Goal: Task Accomplishment & Management: Manage account settings

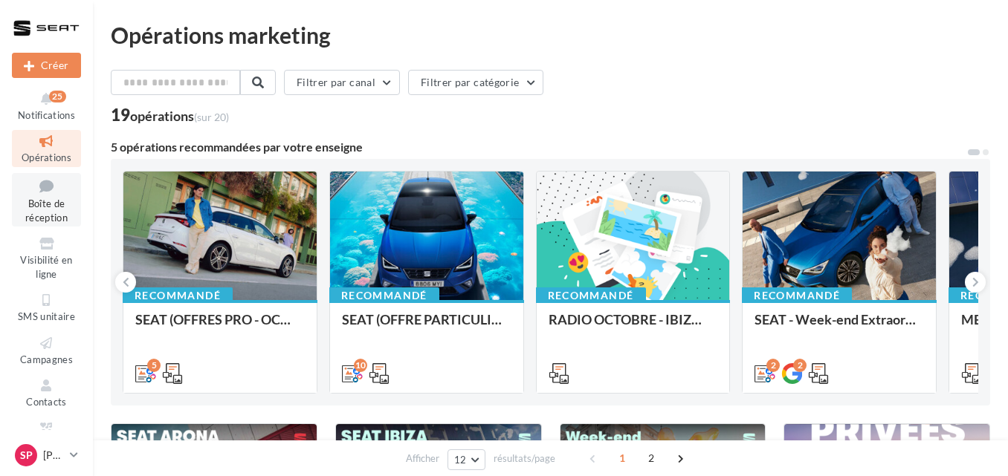
click at [40, 193] on icon at bounding box center [46, 186] width 60 height 20
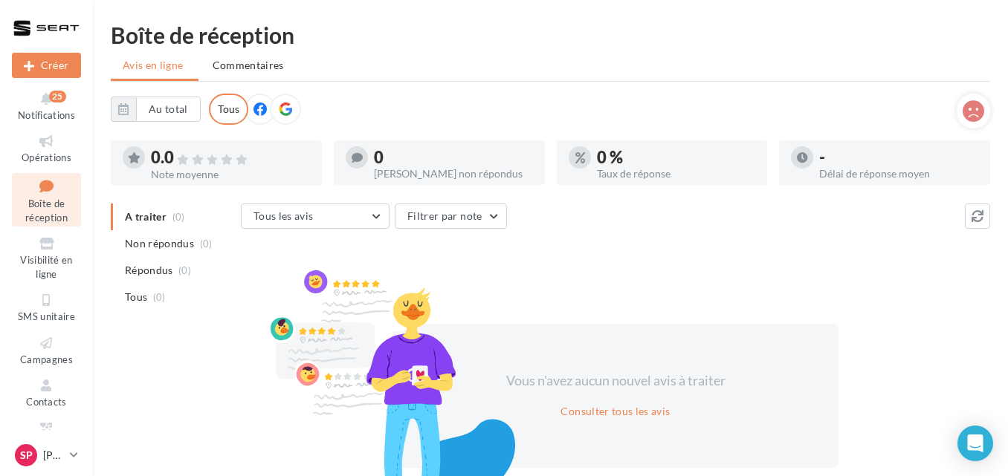
click at [85, 456] on div "Sp [PERSON_NAME] SEAT-[GEOGRAPHIC_DATA]" at bounding box center [46, 458] width 93 height 35
click at [71, 453] on icon at bounding box center [74, 455] width 8 height 13
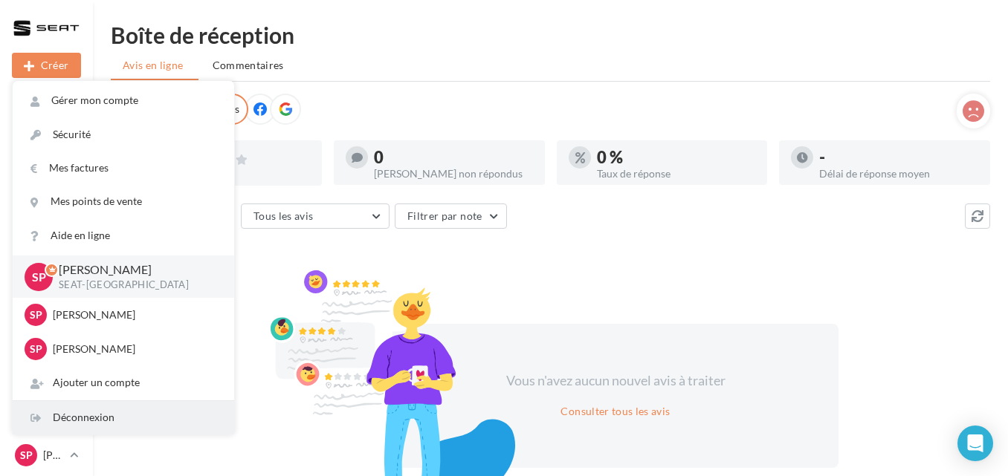
click at [85, 415] on div "Déconnexion" at bounding box center [123, 417] width 221 height 33
